Goal: Navigation & Orientation: Understand site structure

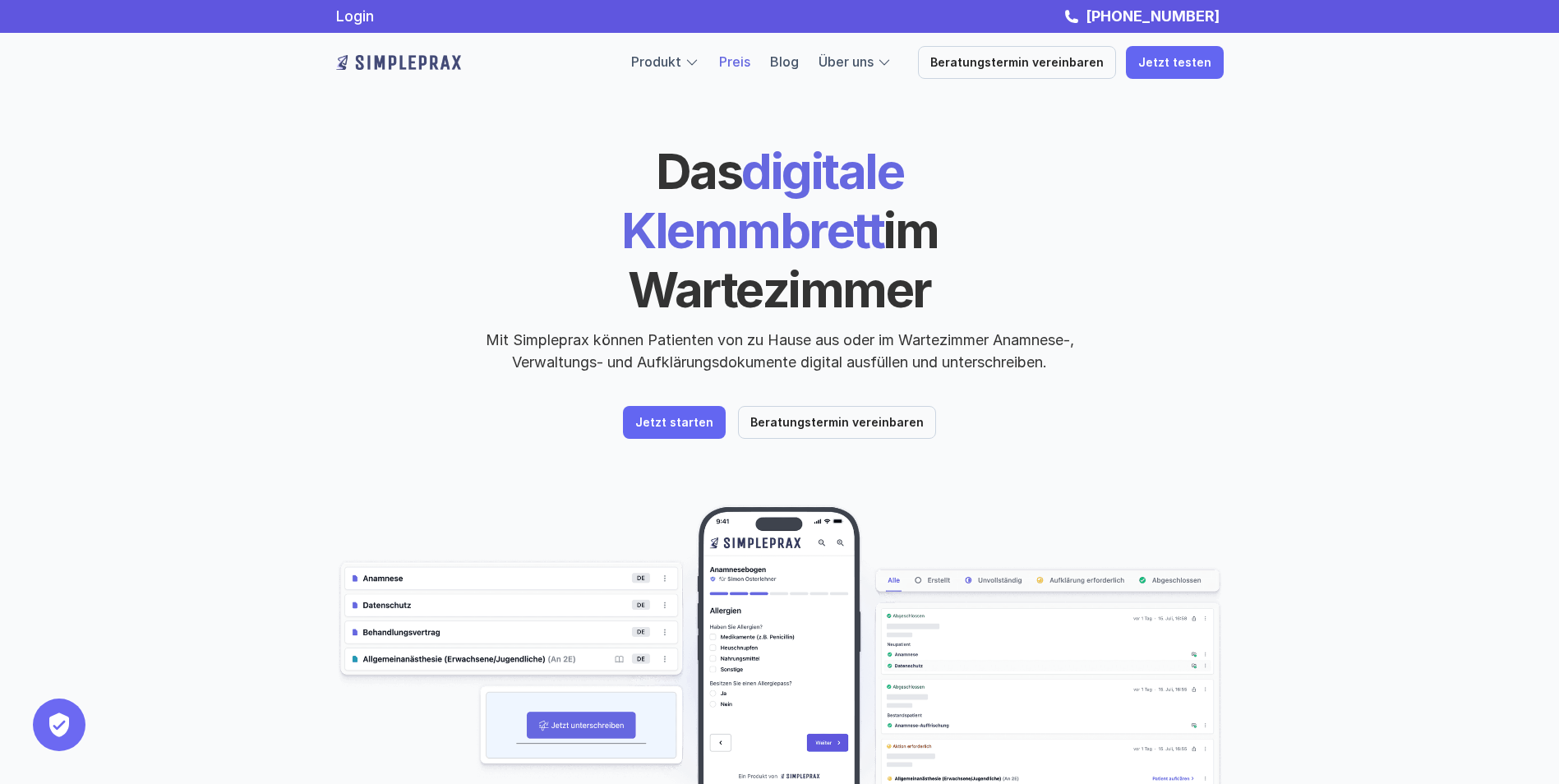
click at [750, 60] on link "Preis" at bounding box center [734, 61] width 31 height 16
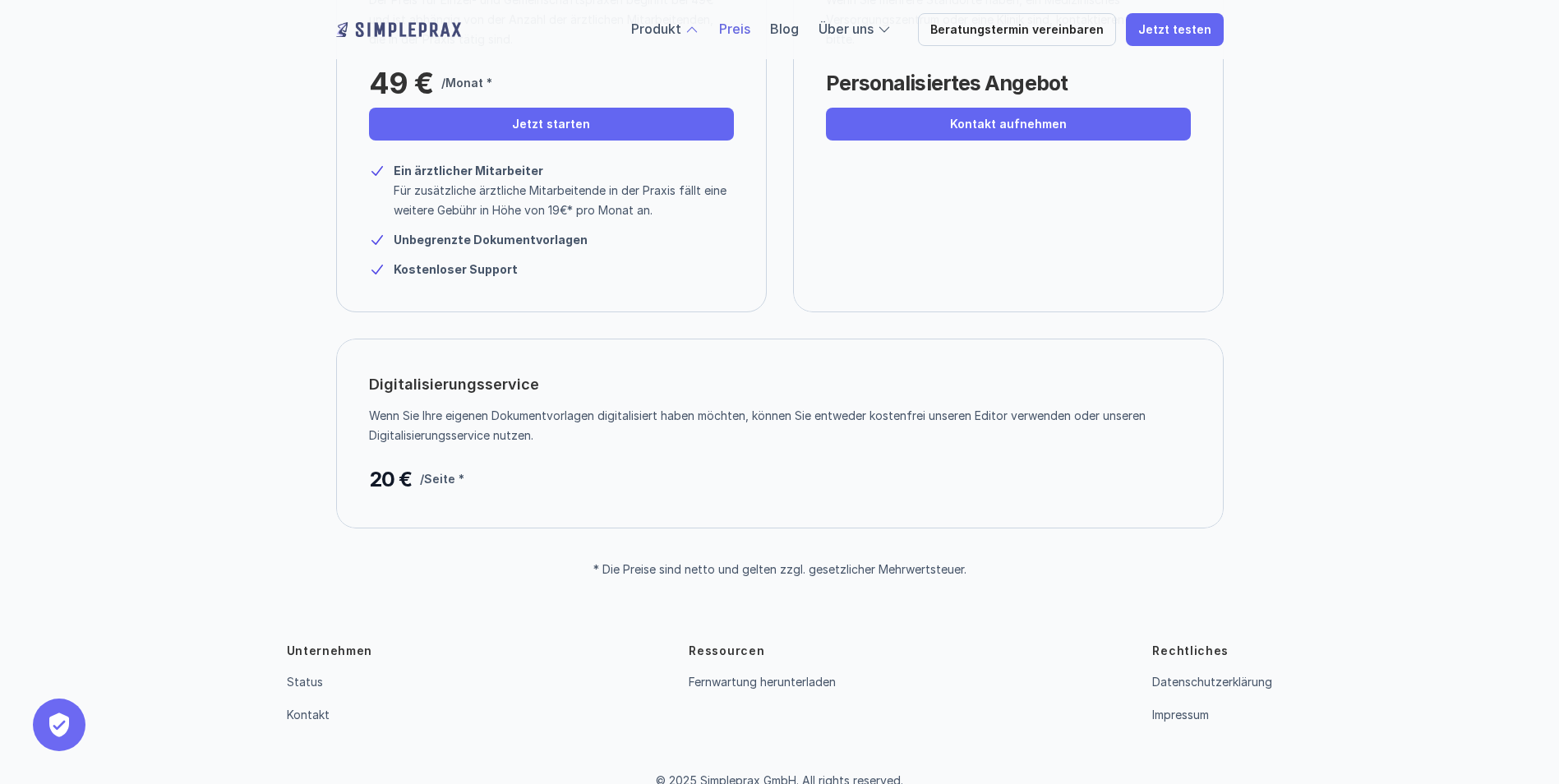
scroll to position [309, 0]
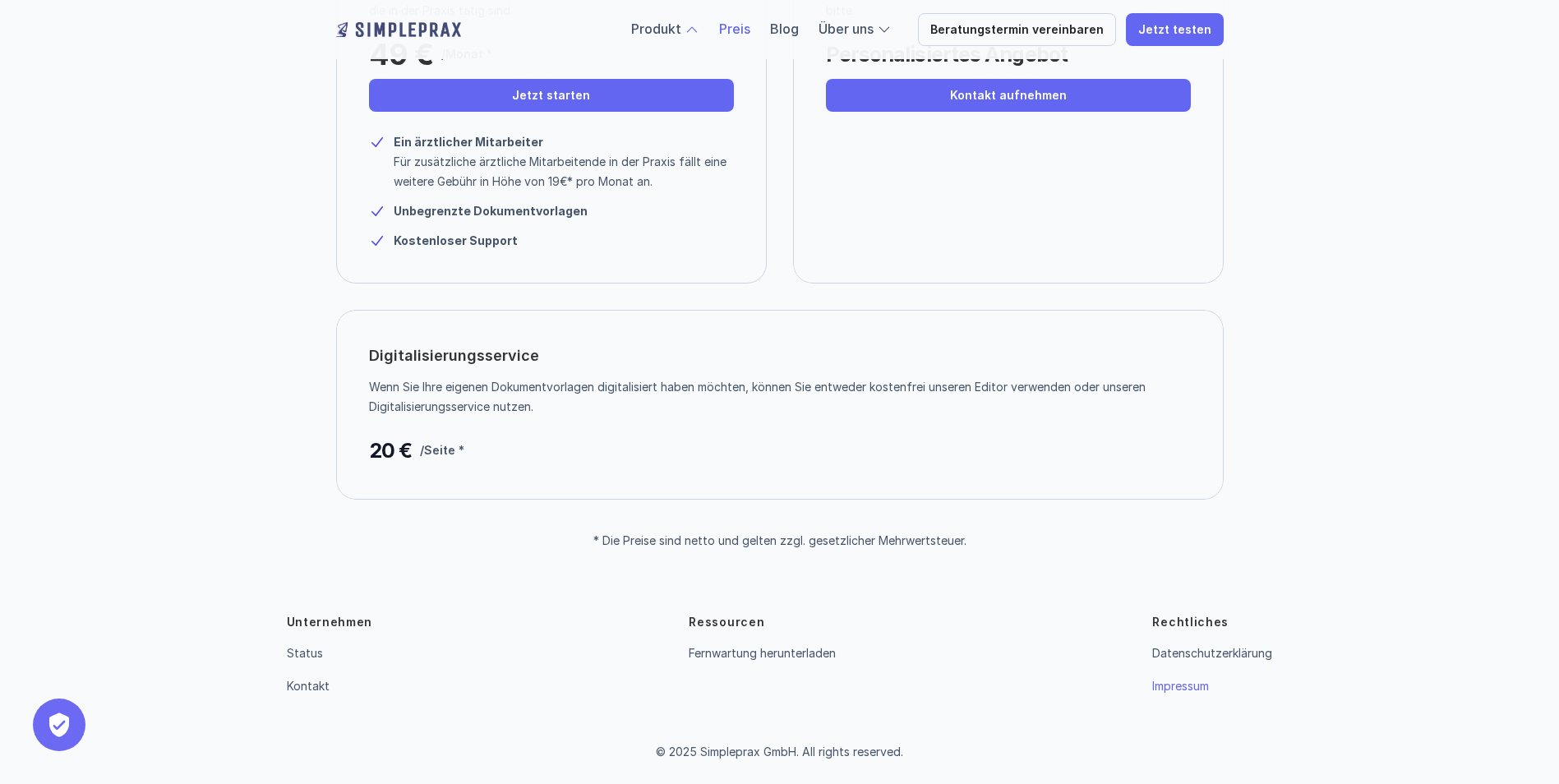
click at [1170, 688] on link "Impressum" at bounding box center [1181, 685] width 57 height 14
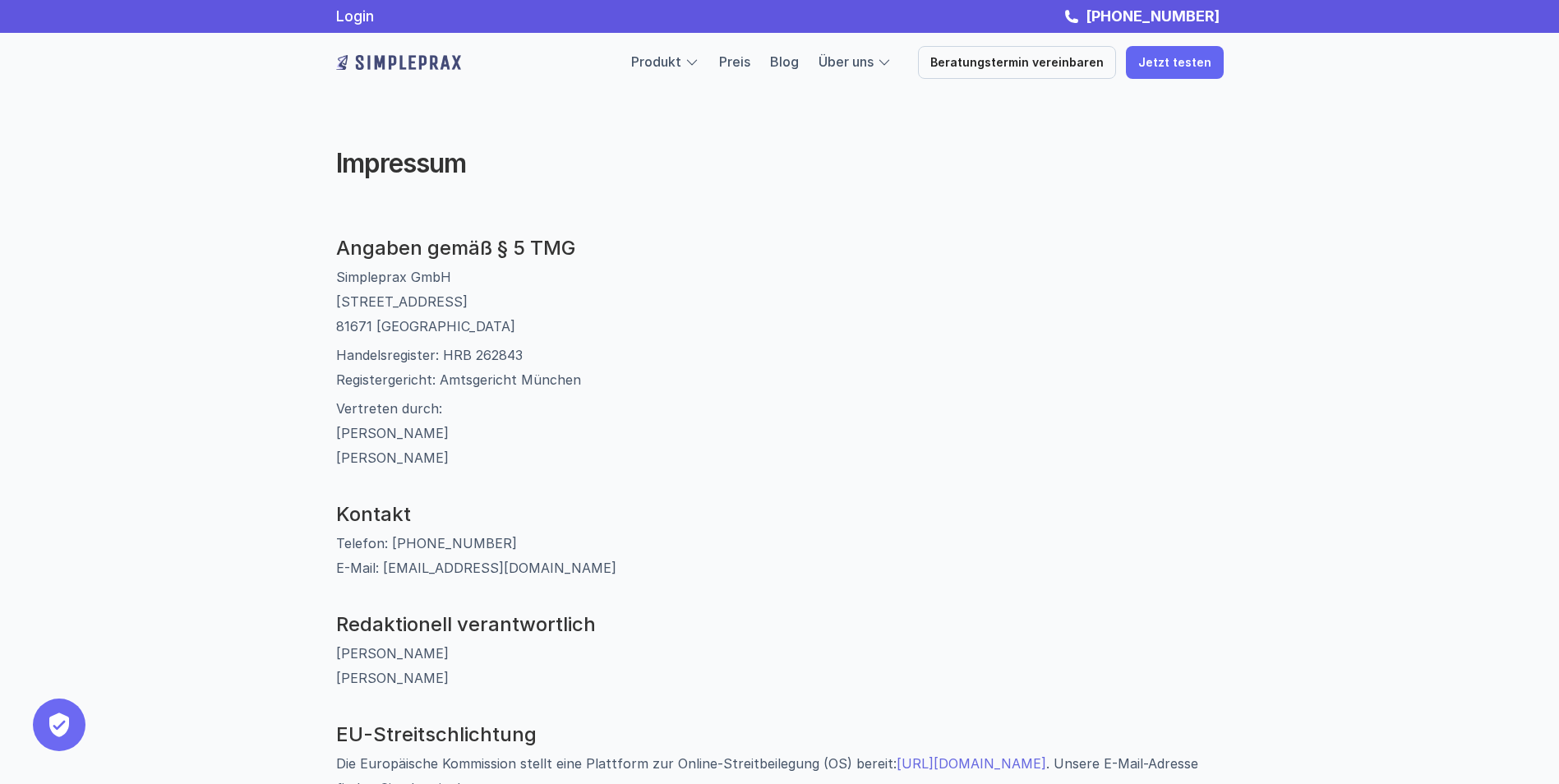
click at [1113, 409] on p "Vertreten durch: [PERSON_NAME] [PERSON_NAME]" at bounding box center [780, 433] width 887 height 74
click at [1008, 402] on p "Vertreten durch: [PERSON_NAME] [PERSON_NAME]" at bounding box center [780, 433] width 887 height 74
click at [1351, 356] on div "Impressum Angaben gemäß § 5 TMG Simpleprax GmbH [STREET_ADDRESS] Handelsregiste…" at bounding box center [780, 774] width 1559 height 1547
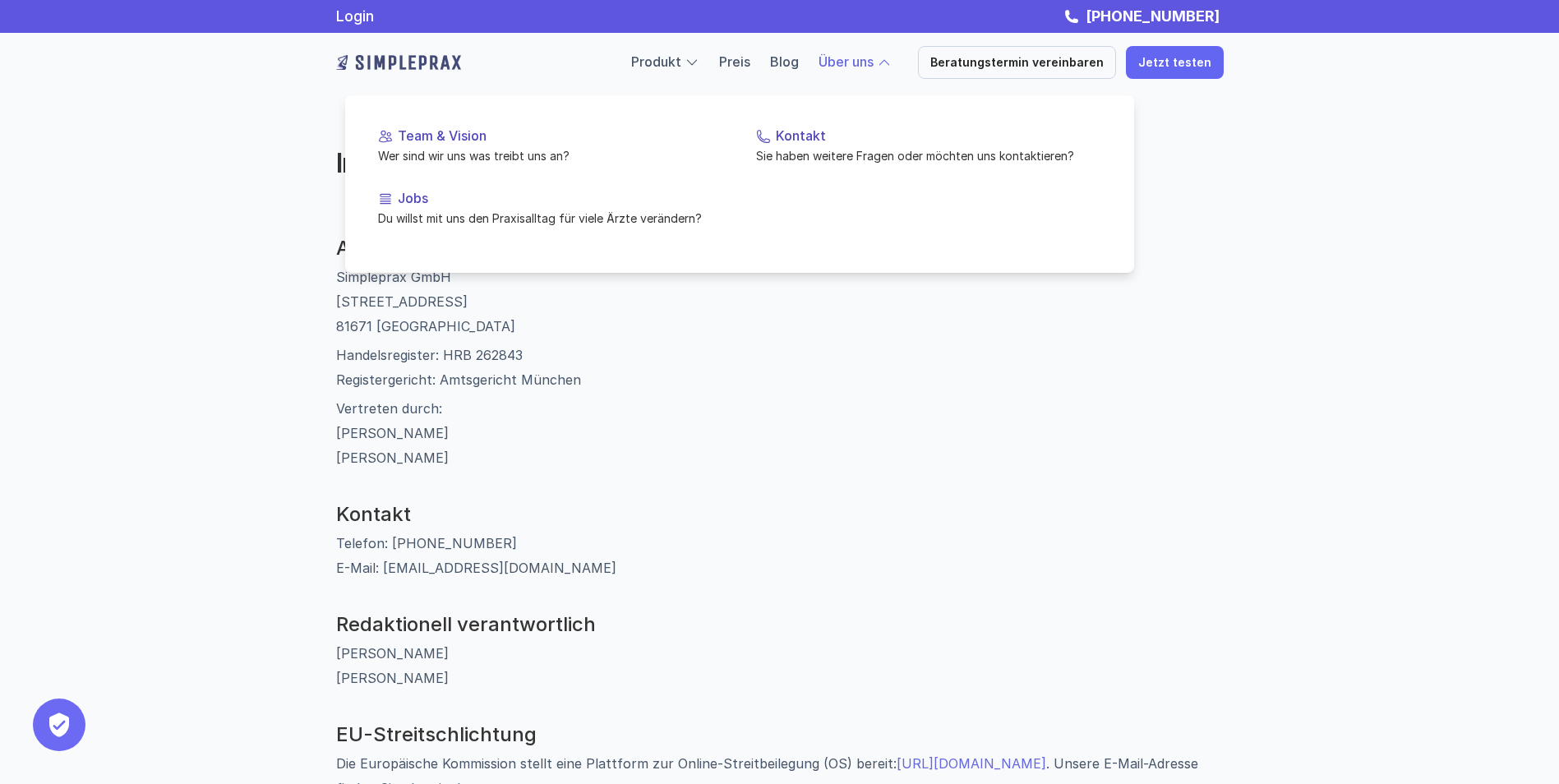
click at [871, 60] on link "Über uns" at bounding box center [846, 61] width 55 height 16
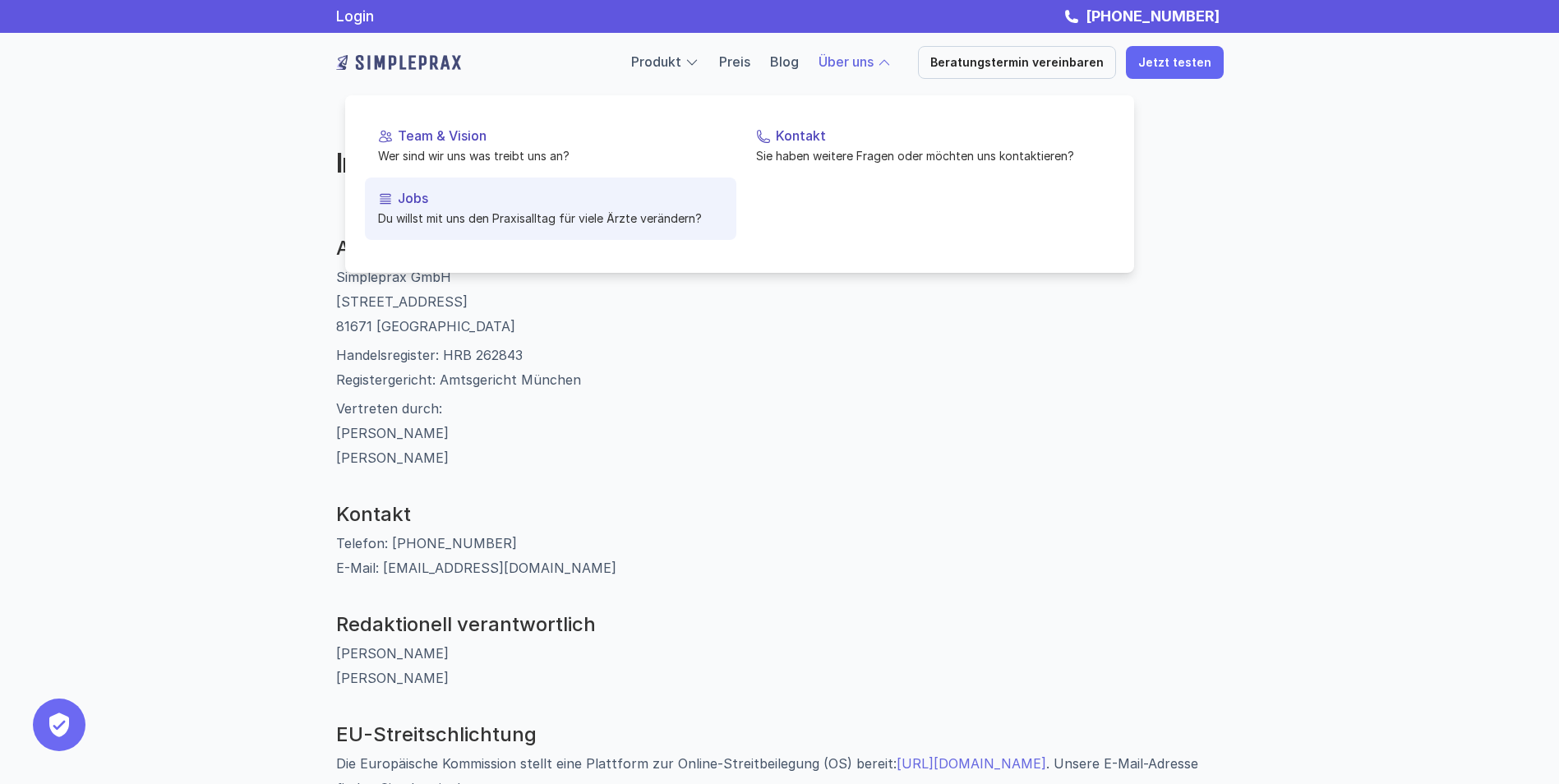
click at [671, 212] on p "Du willst mit uns den Praxisalltag für viele Ärzte verändern?" at bounding box center [550, 218] width 345 height 17
